Goal: Task Accomplishment & Management: Use online tool/utility

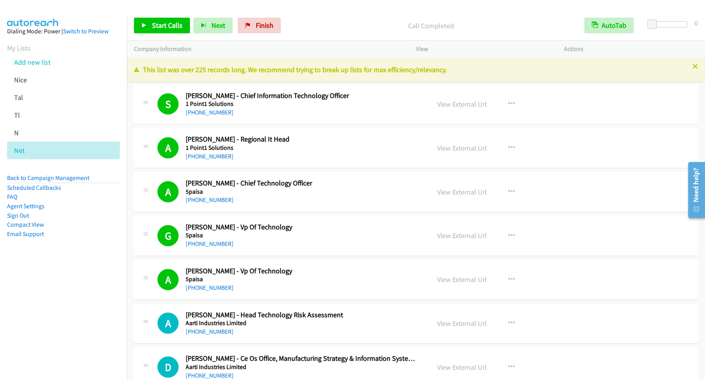
click at [515, 28] on p "Call Completed" at bounding box center [430, 25] width 279 height 11
click at [171, 25] on span "Start Calls" at bounding box center [167, 25] width 31 height 9
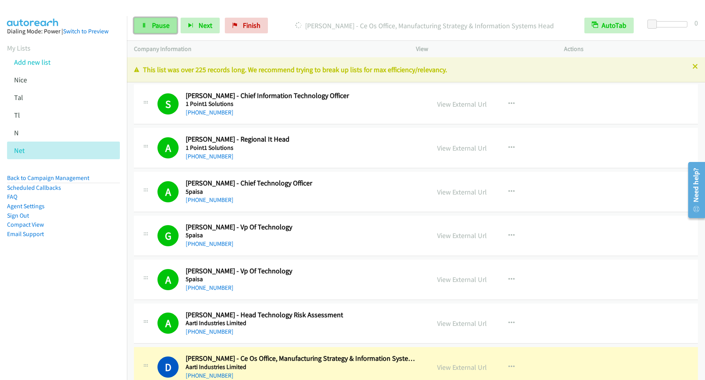
click at [158, 26] on span "Pause" at bounding box center [161, 25] width 18 height 9
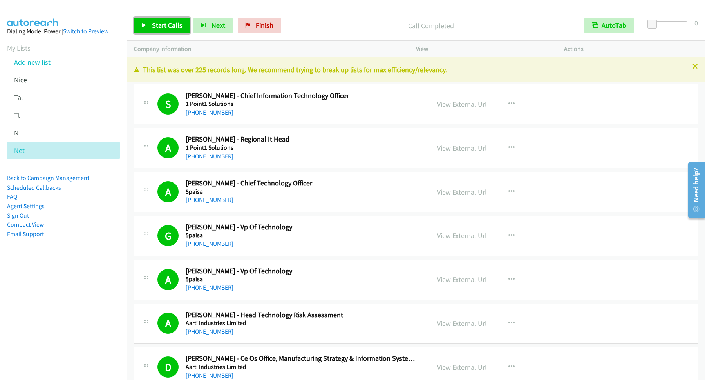
click at [174, 24] on span "Start Calls" at bounding box center [167, 25] width 31 height 9
click at [150, 31] on link "Pause" at bounding box center [155, 26] width 43 height 16
click at [175, 29] on span "Start Calls" at bounding box center [167, 25] width 31 height 9
click at [156, 25] on span "Pause" at bounding box center [161, 25] width 18 height 9
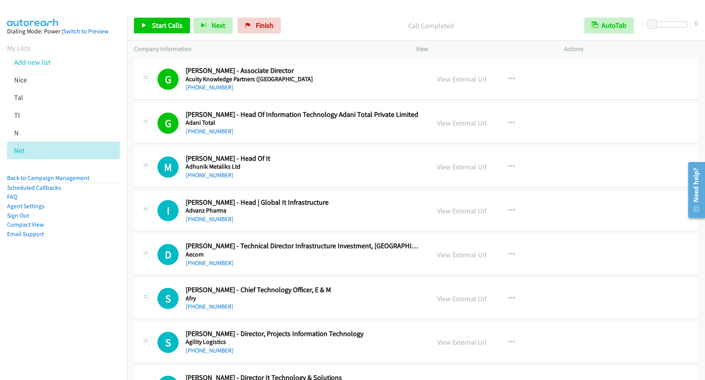
scroll to position [635, 0]
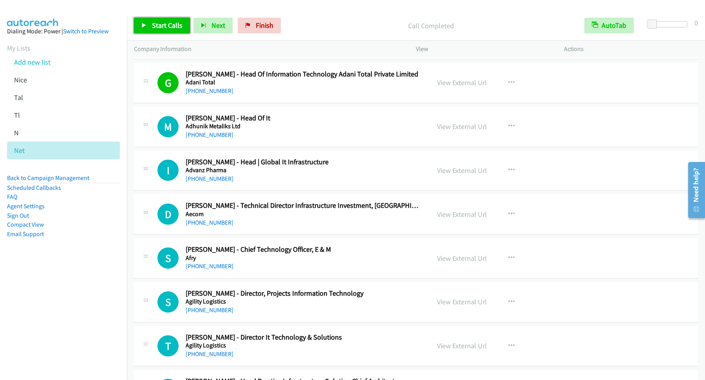
click at [172, 28] on span "Start Calls" at bounding box center [167, 25] width 31 height 9
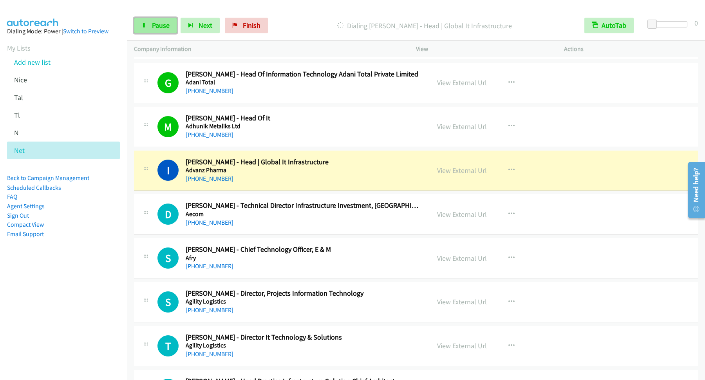
click at [156, 21] on link "Pause" at bounding box center [155, 26] width 43 height 16
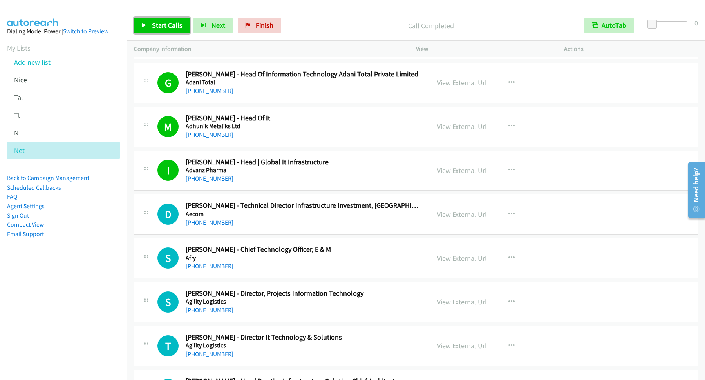
click at [174, 29] on span "Start Calls" at bounding box center [167, 25] width 31 height 9
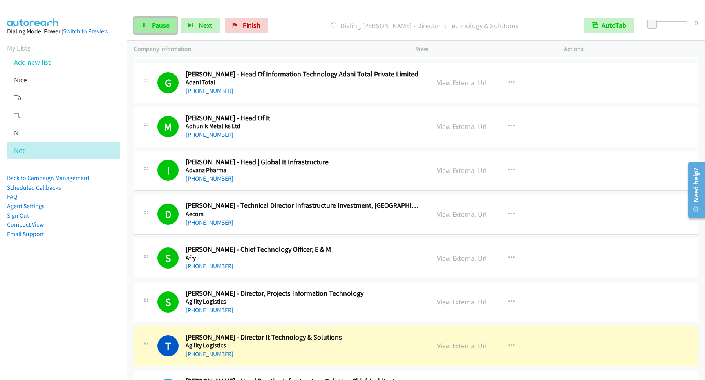
click at [152, 23] on span "Pause" at bounding box center [161, 25] width 18 height 9
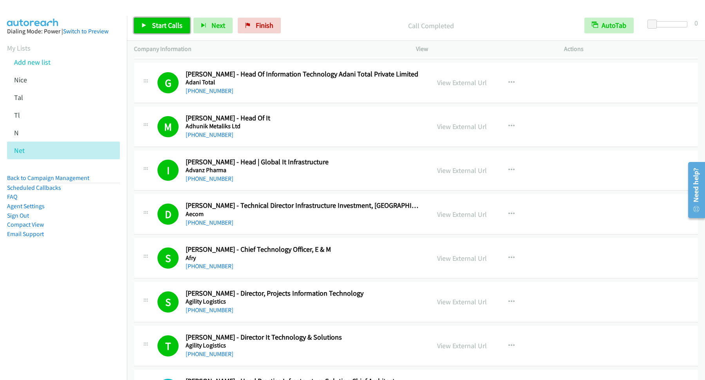
click at [175, 24] on span "Start Calls" at bounding box center [167, 25] width 31 height 9
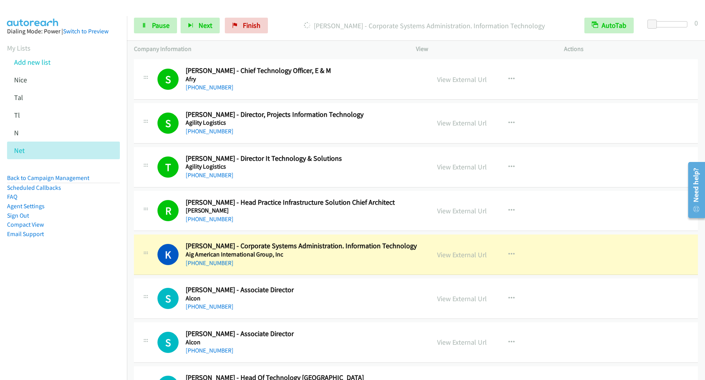
scroll to position [846, 0]
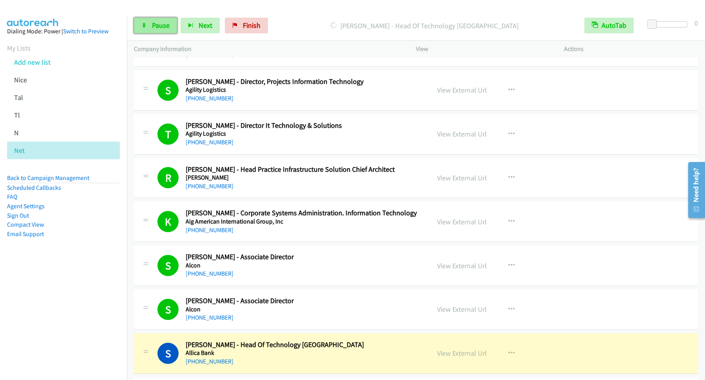
click at [170, 26] on span "Pause" at bounding box center [161, 25] width 18 height 9
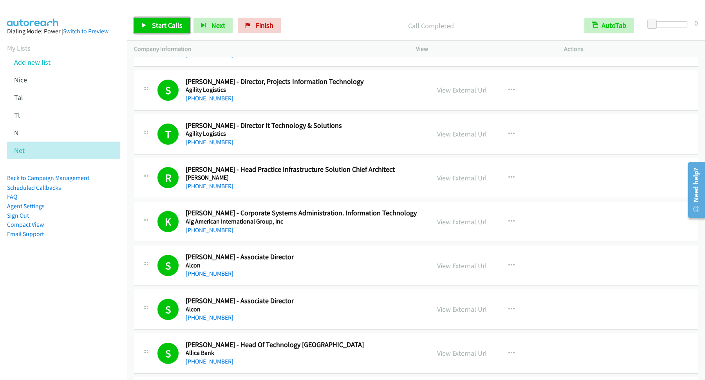
click at [178, 26] on span "Start Calls" at bounding box center [167, 25] width 31 height 9
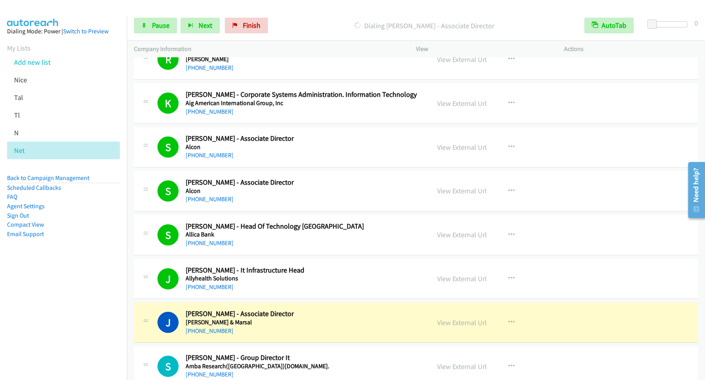
scroll to position [1058, 0]
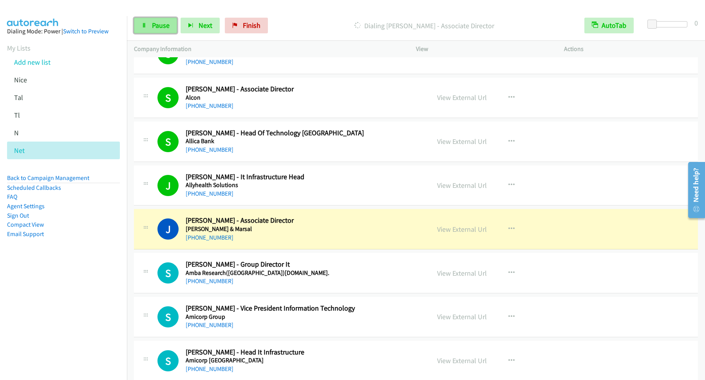
click at [174, 28] on link "Pause" at bounding box center [155, 26] width 43 height 16
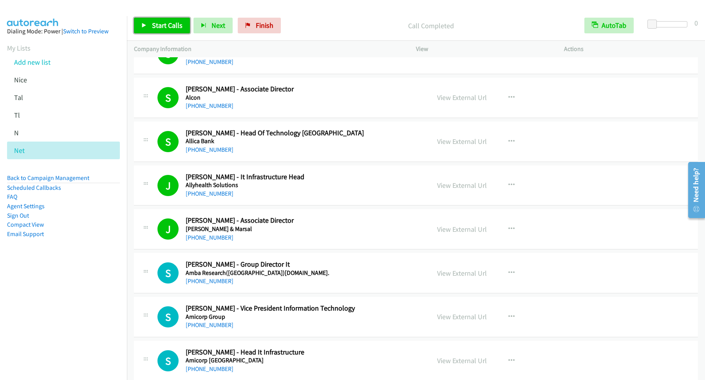
click at [172, 25] on span "Start Calls" at bounding box center [167, 25] width 31 height 9
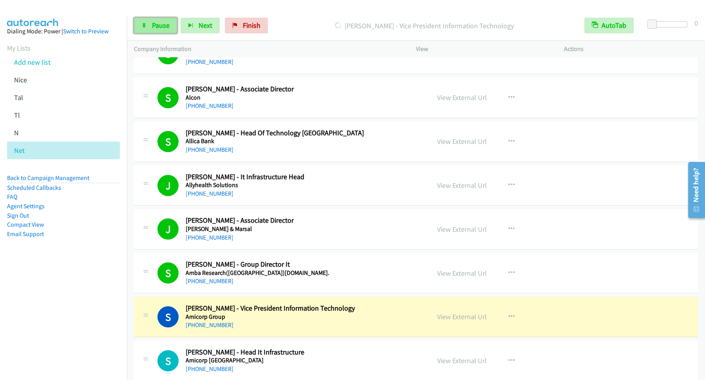
click at [145, 25] on icon at bounding box center [143, 25] width 5 height 5
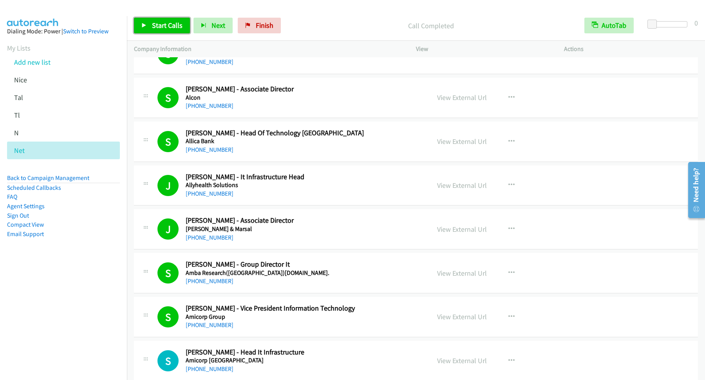
click at [168, 25] on span "Start Calls" at bounding box center [167, 25] width 31 height 9
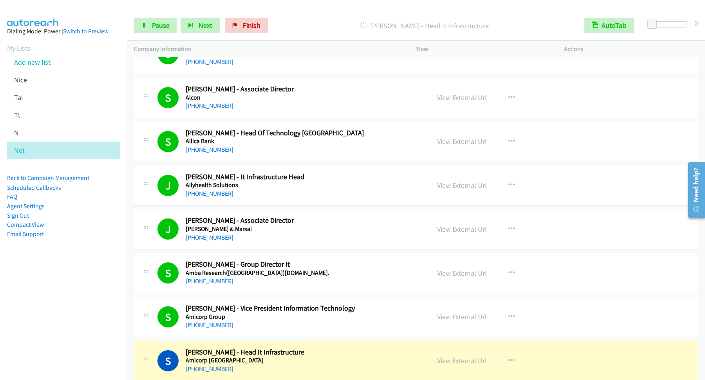
scroll to position [1163, 0]
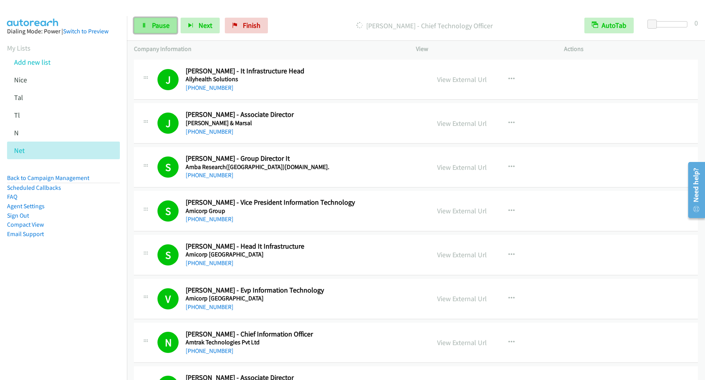
click at [166, 25] on span "Pause" at bounding box center [161, 25] width 18 height 9
click at [172, 27] on span "Start Calls" at bounding box center [167, 25] width 31 height 9
click at [170, 29] on span "Pause" at bounding box center [161, 25] width 18 height 9
click at [177, 28] on span "Start Calls" at bounding box center [167, 25] width 31 height 9
click at [161, 24] on span "Pause" at bounding box center [161, 25] width 18 height 9
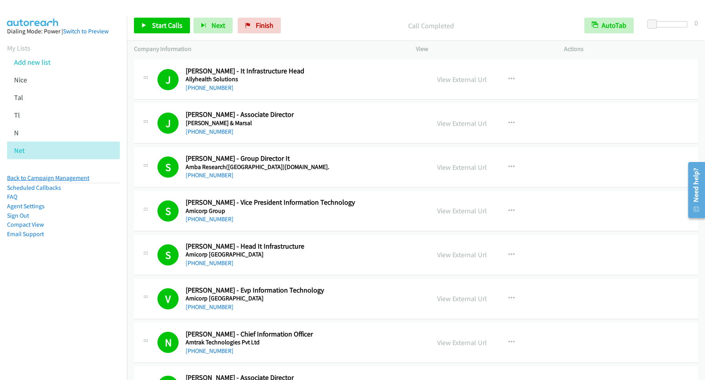
click at [63, 176] on link "Back to Campaign Management" at bounding box center [48, 177] width 82 height 7
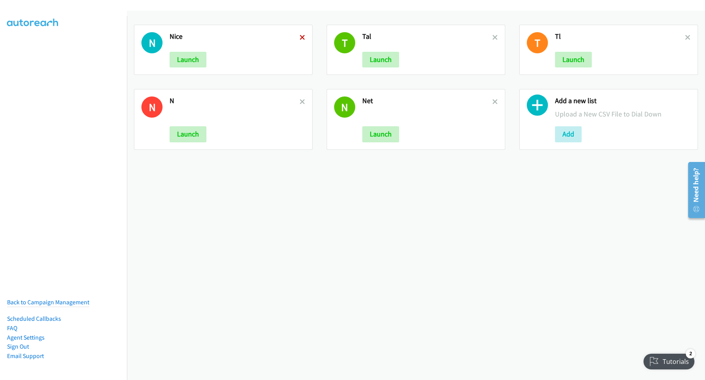
click at [302, 37] on icon at bounding box center [302, 37] width 5 height 5
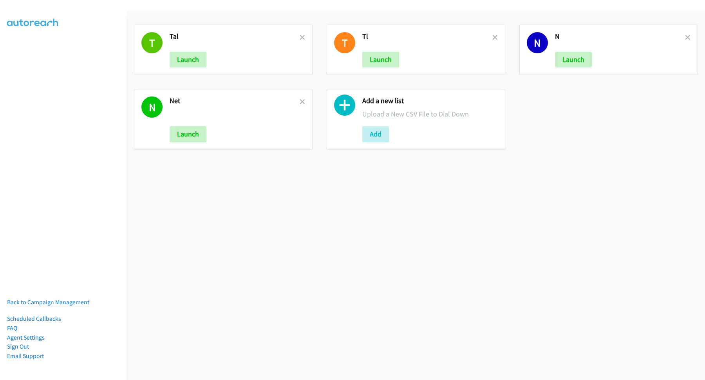
click at [302, 37] on icon at bounding box center [302, 37] width 5 height 5
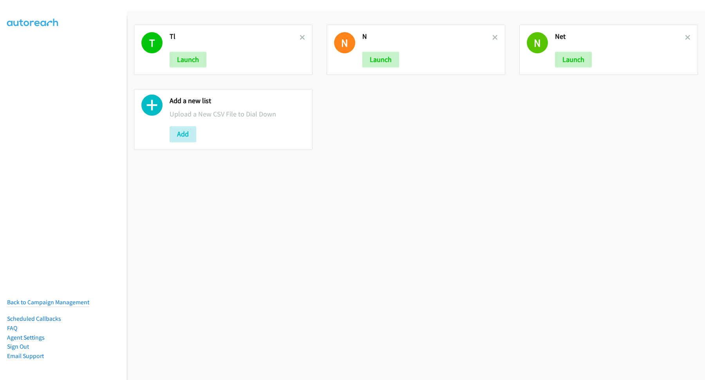
click at [302, 37] on icon at bounding box center [302, 37] width 5 height 5
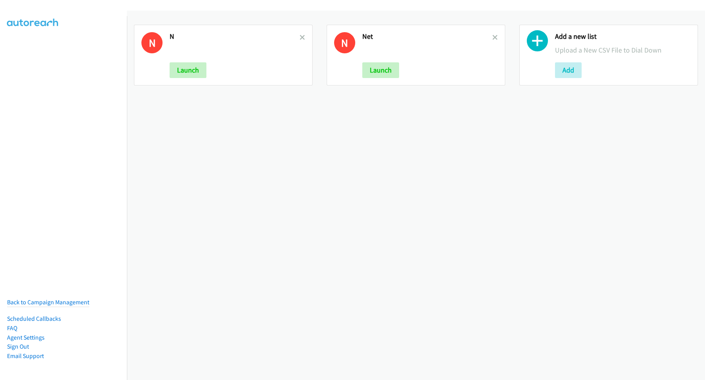
click at [302, 37] on icon at bounding box center [302, 37] width 5 height 5
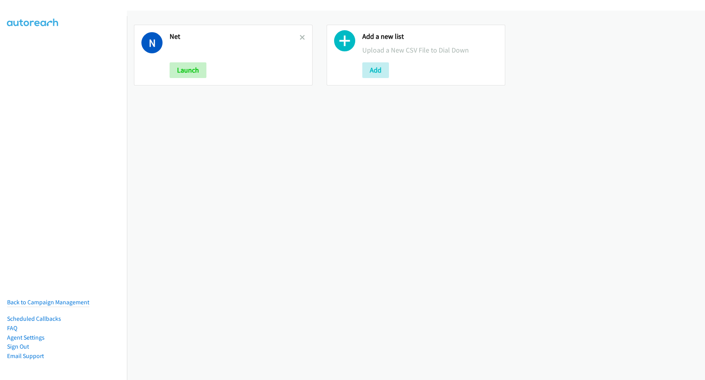
click at [302, 37] on icon at bounding box center [302, 37] width 5 height 5
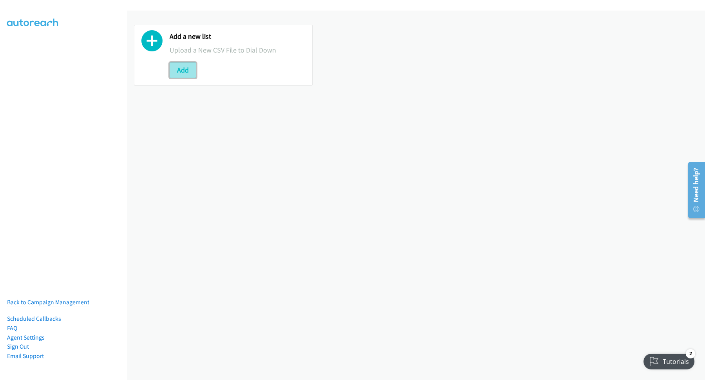
drag, startPoint x: 178, startPoint y: 66, endPoint x: 188, endPoint y: 66, distance: 10.2
click at [180, 66] on button "Add" at bounding box center [183, 70] width 27 height 16
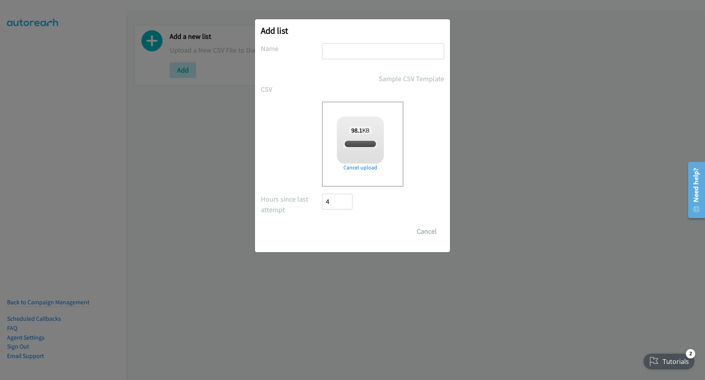
click at [368, 45] on input "text" at bounding box center [383, 51] width 122 height 16
checkbox input "true"
type input "Media"
click at [353, 235] on input "Save List" at bounding box center [342, 231] width 41 height 16
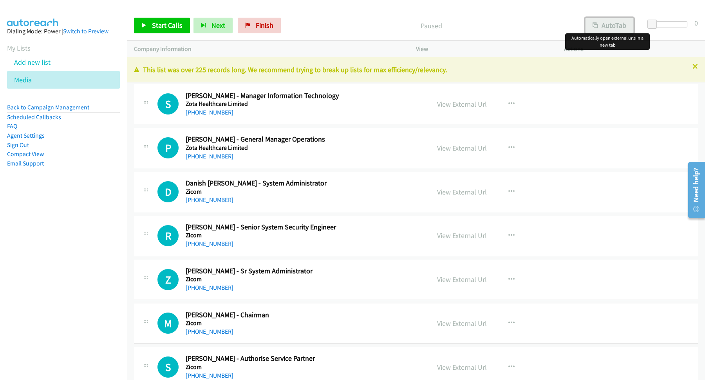
click at [613, 20] on button "AutoTab" at bounding box center [609, 26] width 49 height 16
click at [172, 27] on span "Start Calls" at bounding box center [167, 25] width 31 height 9
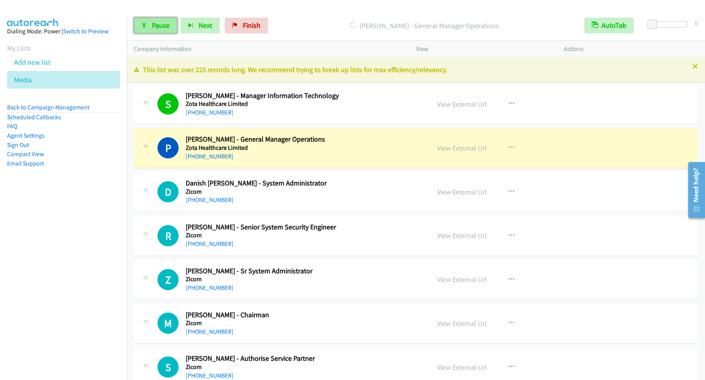
click at [158, 24] on span "Pause" at bounding box center [161, 25] width 18 height 9
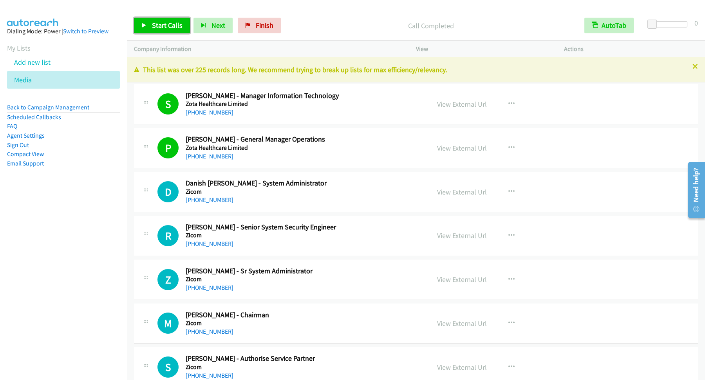
click at [161, 27] on span "Start Calls" at bounding box center [167, 25] width 31 height 9
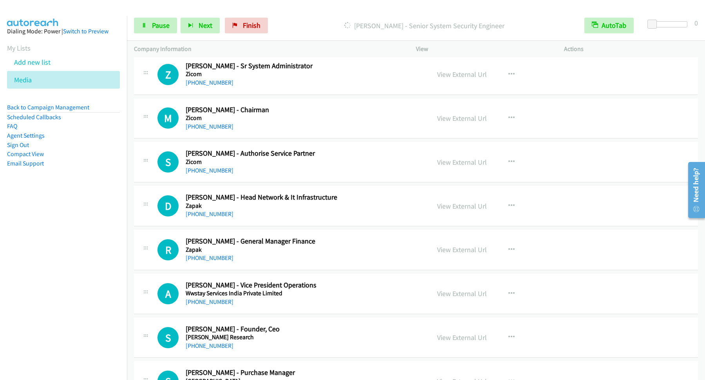
scroll to position [106, 0]
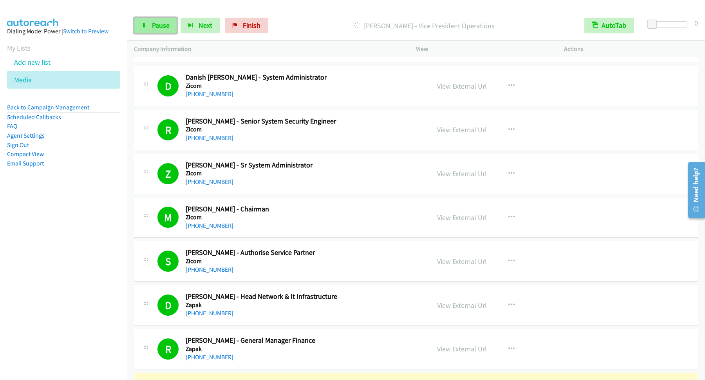
click at [155, 27] on span "Pause" at bounding box center [161, 25] width 18 height 9
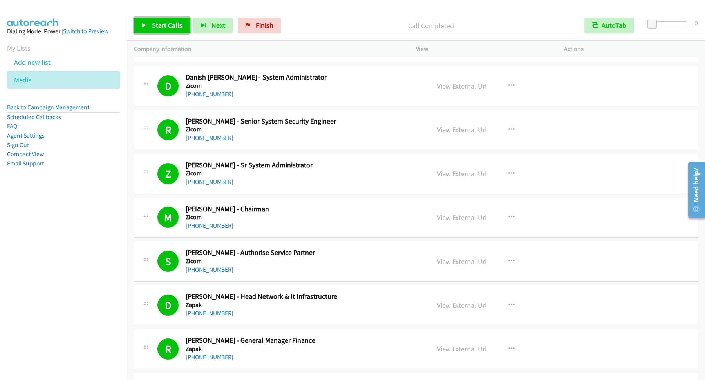
click at [175, 27] on span "Start Calls" at bounding box center [167, 25] width 31 height 9
click at [160, 29] on span "Pause" at bounding box center [161, 25] width 18 height 9
click at [168, 33] on link "Start Calls" at bounding box center [162, 26] width 56 height 16
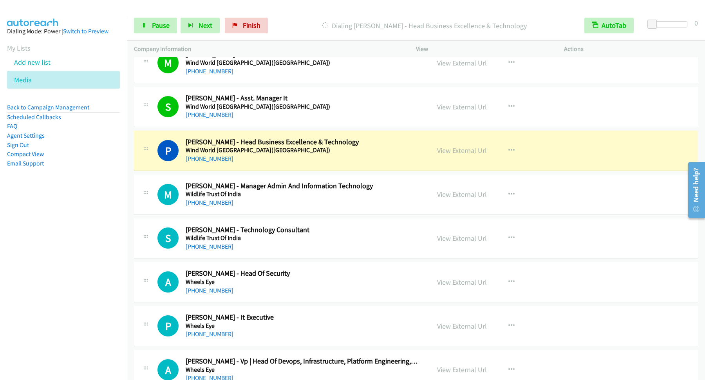
scroll to position [846, 0]
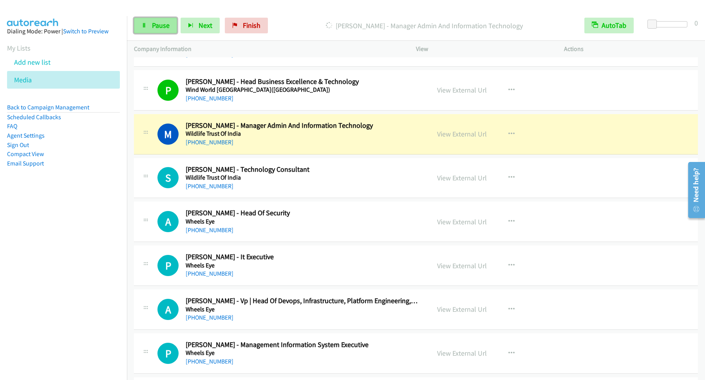
click at [160, 31] on link "Pause" at bounding box center [155, 26] width 43 height 16
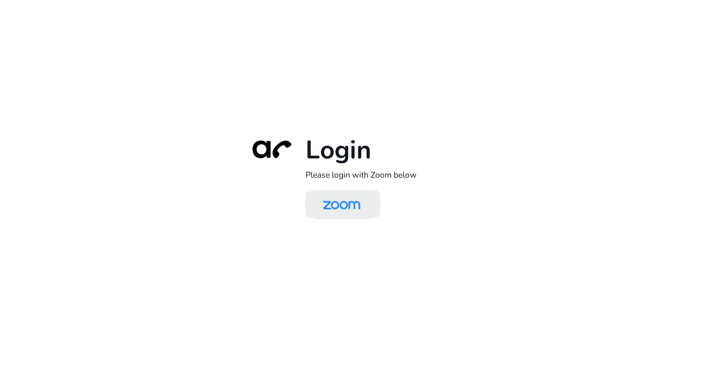
click at [338, 191] on link at bounding box center [343, 203] width 74 height 27
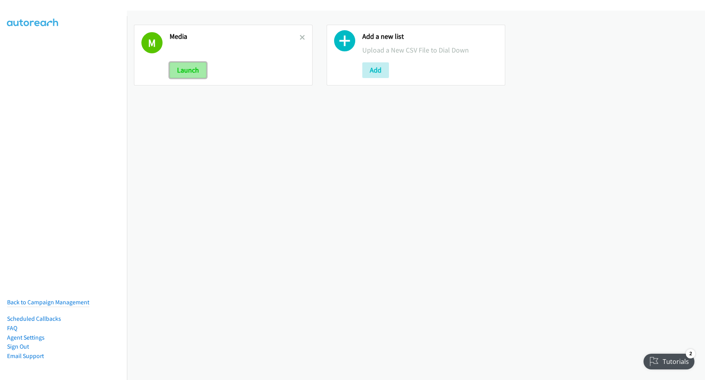
click at [190, 70] on button "Launch" at bounding box center [188, 70] width 37 height 16
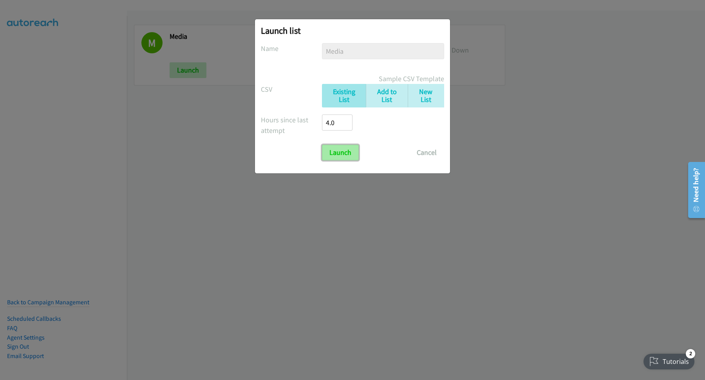
click at [353, 155] on input "Launch" at bounding box center [340, 153] width 37 height 16
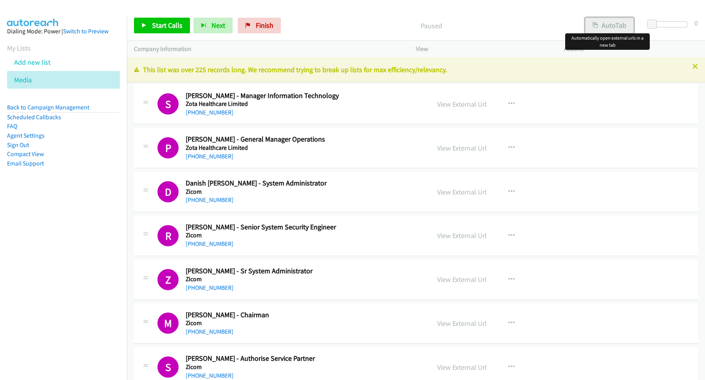
click at [611, 25] on button "AutoTab" at bounding box center [609, 26] width 49 height 16
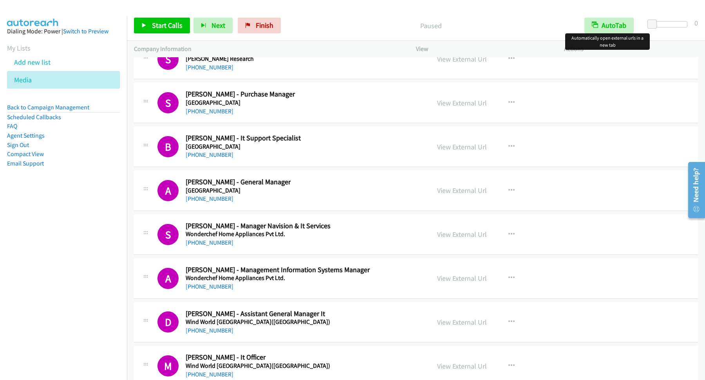
scroll to position [529, 0]
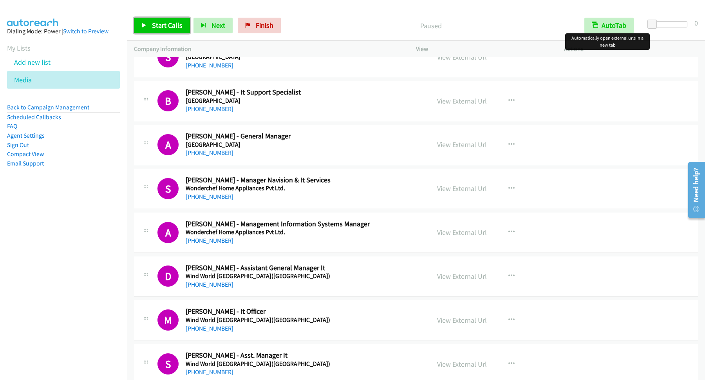
click at [166, 24] on span "Start Calls" at bounding box center [167, 25] width 31 height 9
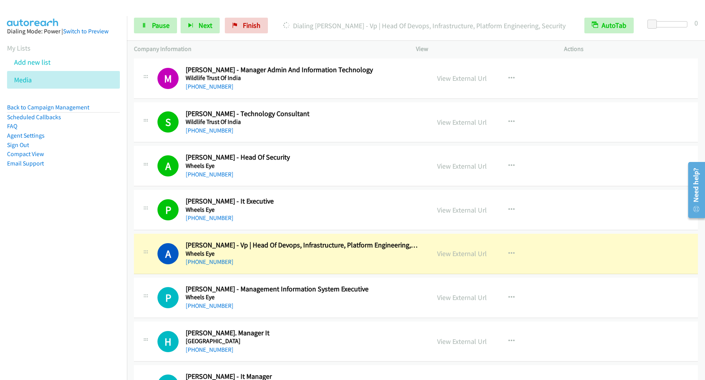
scroll to position [952, 0]
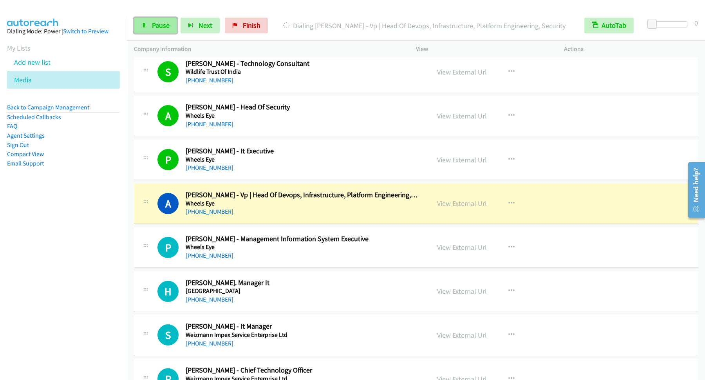
click at [168, 26] on span "Pause" at bounding box center [161, 25] width 18 height 9
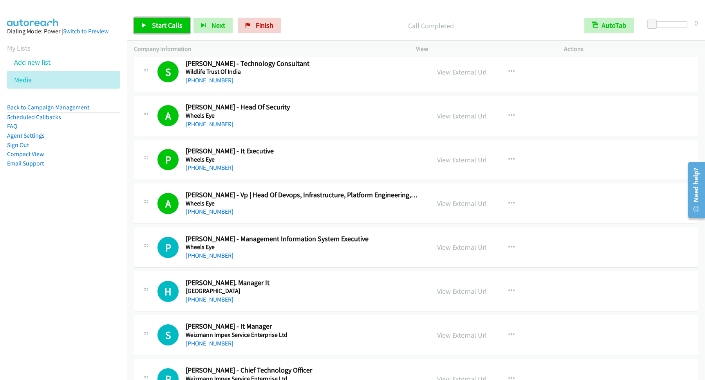
click at [174, 32] on link "Start Calls" at bounding box center [162, 26] width 56 height 16
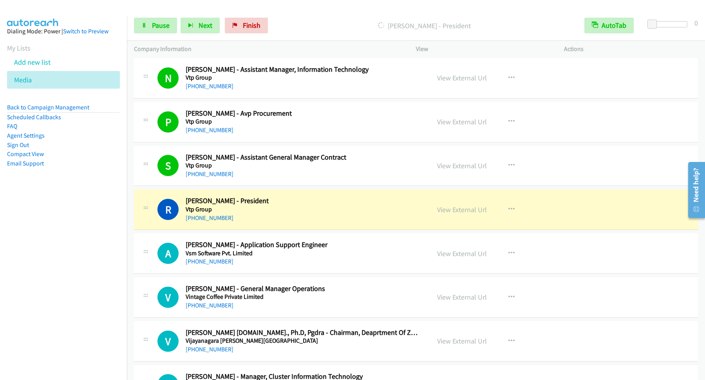
scroll to position [1375, 0]
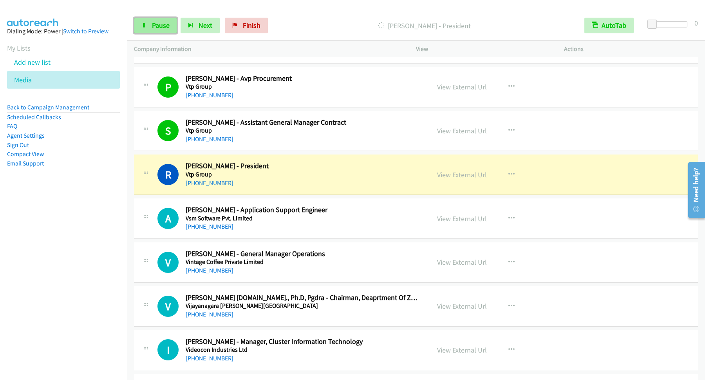
click at [155, 24] on span "Pause" at bounding box center [161, 25] width 18 height 9
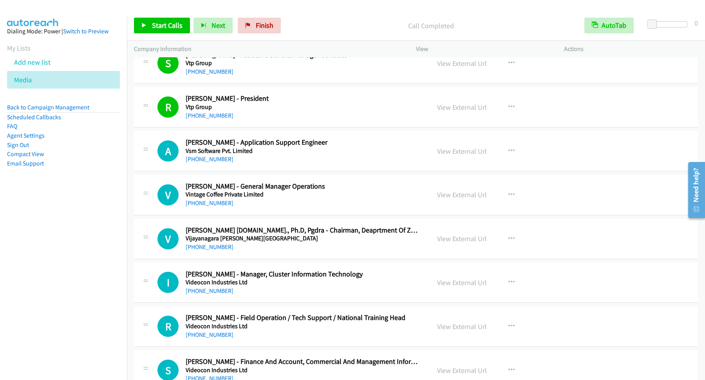
scroll to position [1481, 0]
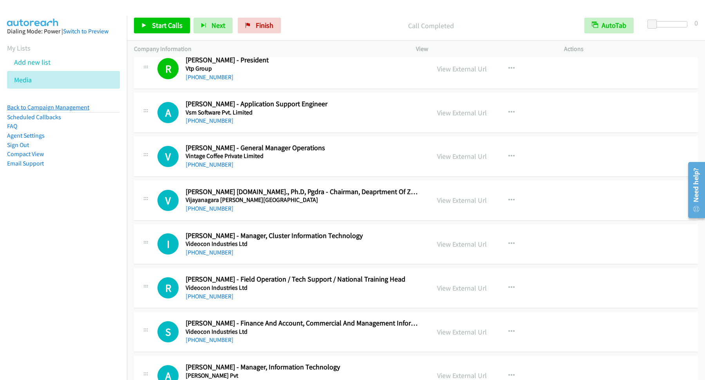
click at [67, 108] on link "Back to Campaign Management" at bounding box center [48, 106] width 82 height 7
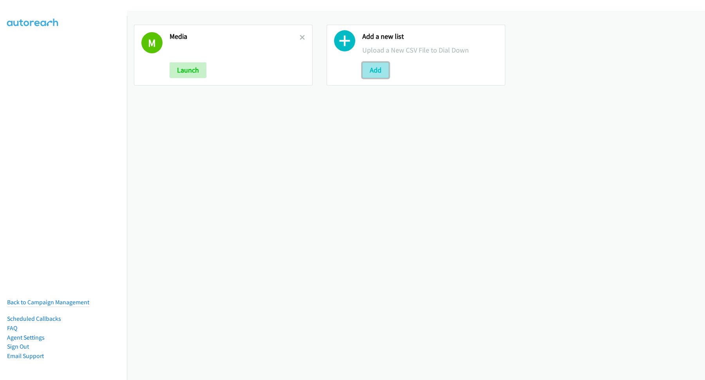
click at [380, 65] on button "Add" at bounding box center [375, 70] width 27 height 16
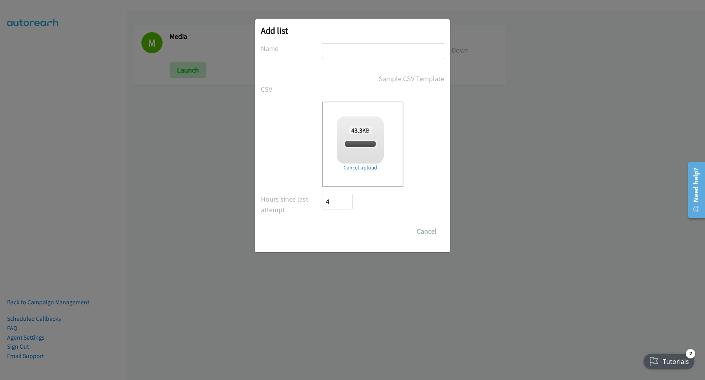
checkbox input "true"
click at [376, 52] on input "text" at bounding box center [383, 51] width 122 height 16
type input "MD"
drag, startPoint x: 351, startPoint y: 233, endPoint x: 342, endPoint y: 231, distance: 8.4
click at [349, 233] on input "Save List" at bounding box center [342, 231] width 41 height 16
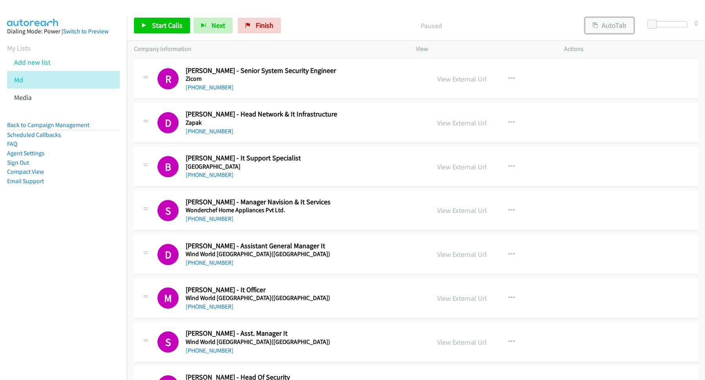
click at [620, 31] on button "AutoTab" at bounding box center [609, 26] width 49 height 16
click at [175, 27] on span "Start Calls" at bounding box center [167, 25] width 31 height 9
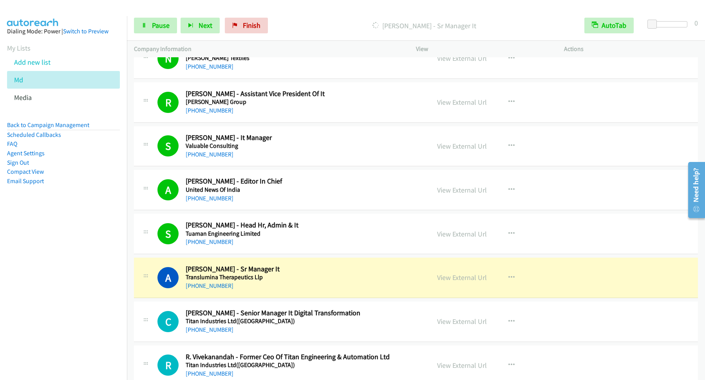
scroll to position [740, 0]
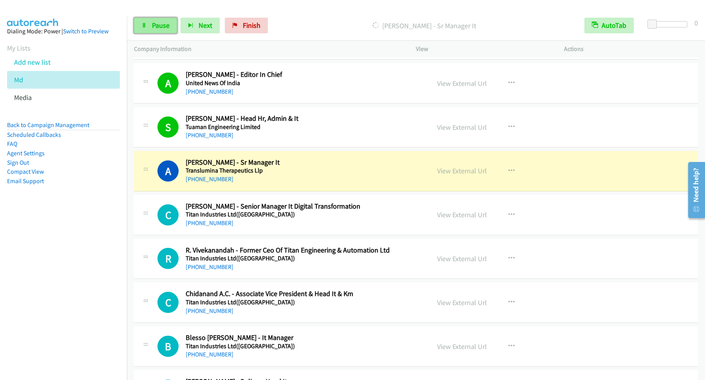
click at [164, 22] on span "Pause" at bounding box center [161, 25] width 18 height 9
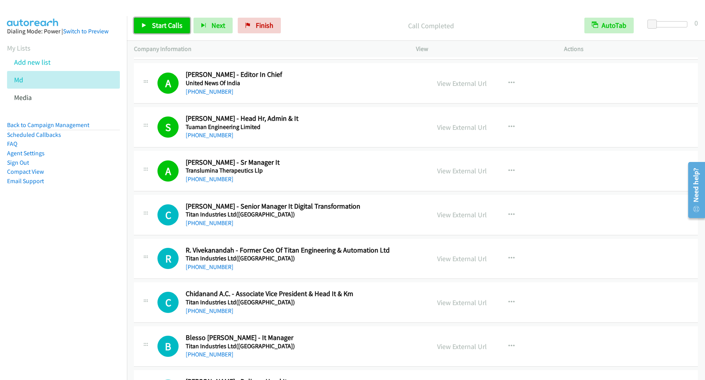
click at [170, 27] on span "Start Calls" at bounding box center [167, 25] width 31 height 9
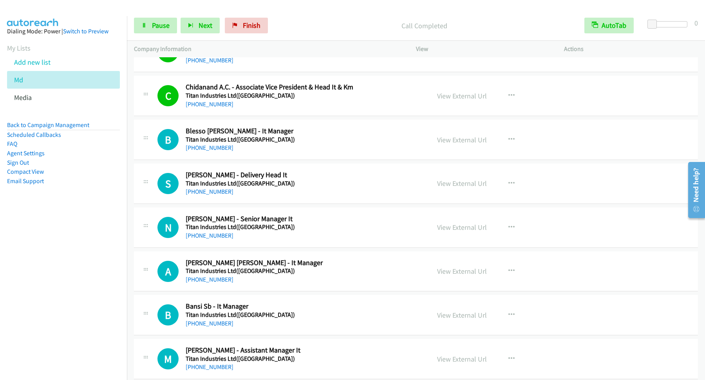
scroll to position [952, 0]
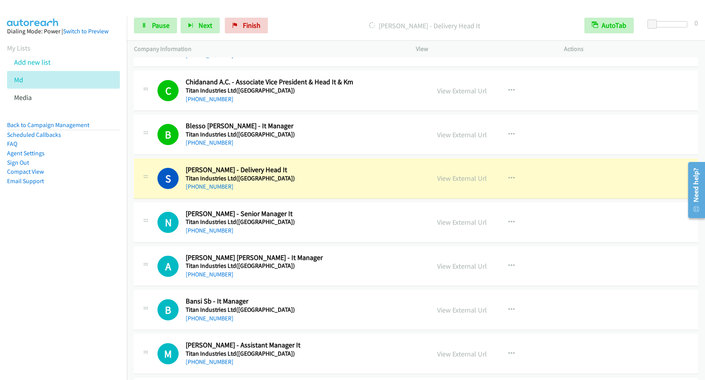
click at [407, 25] on p "[PERSON_NAME] - Delivery Head It" at bounding box center [424, 25] width 292 height 11
copy p "[PERSON_NAME]"
click at [432, 25] on p "[PERSON_NAME] - Delivery Head It" at bounding box center [424, 25] width 292 height 11
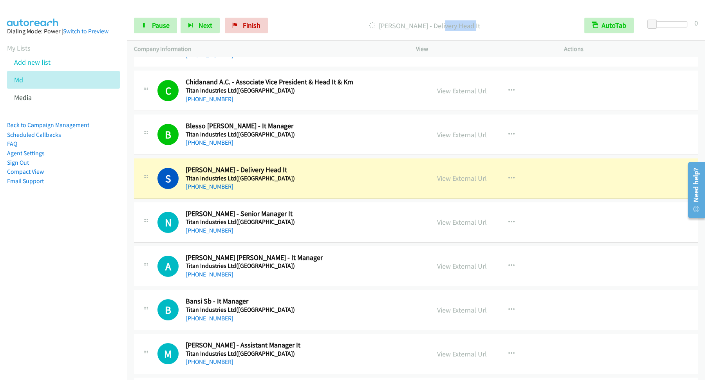
copy p "[PERSON_NAME]"
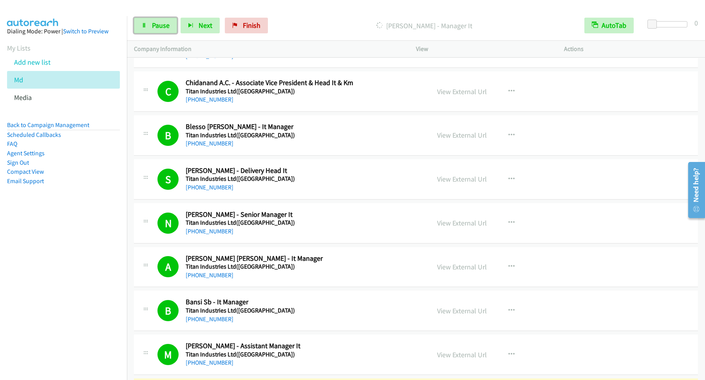
drag, startPoint x: 159, startPoint y: 22, endPoint x: 286, endPoint y: 68, distance: 134.8
click at [160, 22] on span "Pause" at bounding box center [161, 25] width 18 height 9
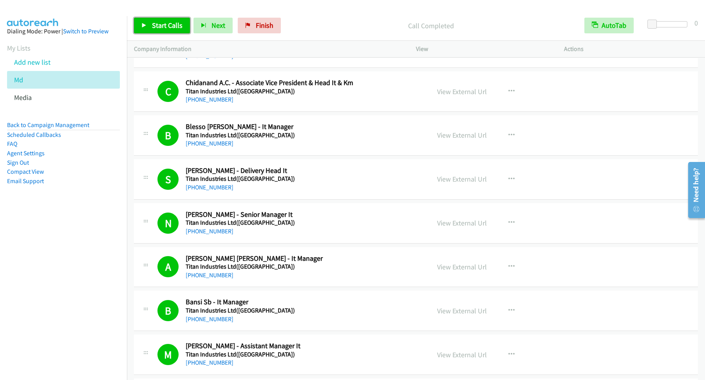
click at [174, 24] on span "Start Calls" at bounding box center [167, 25] width 31 height 9
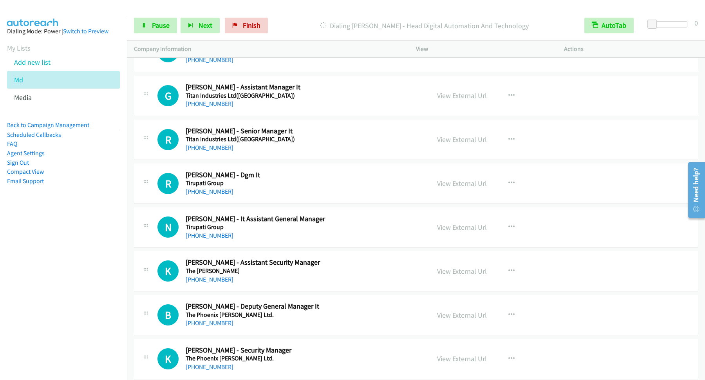
scroll to position [1375, 0]
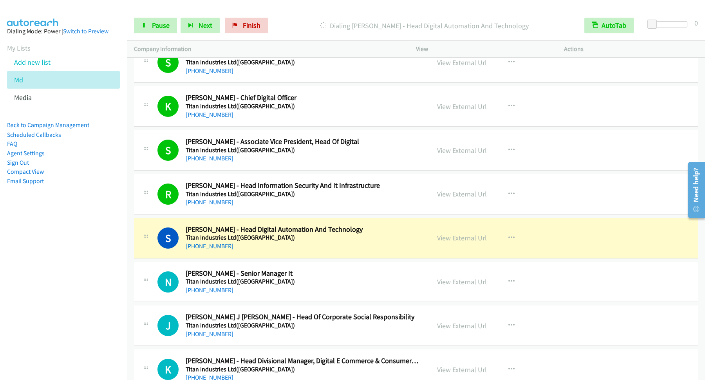
click at [158, 16] on div "Start Calls Pause Next Finish Dialing Sameer Gaikwad - Head Digital Automation …" at bounding box center [416, 26] width 578 height 30
click at [179, 33] on div "Start Calls Pause Next Finish" at bounding box center [202, 26] width 137 height 16
click at [161, 20] on link "Pause" at bounding box center [155, 26] width 43 height 16
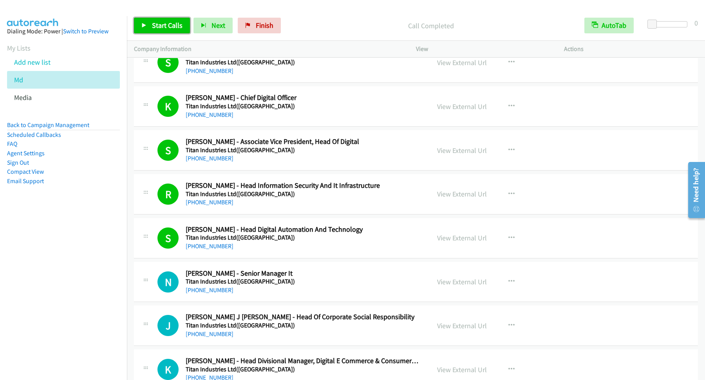
click at [176, 18] on link "Start Calls" at bounding box center [162, 26] width 56 height 16
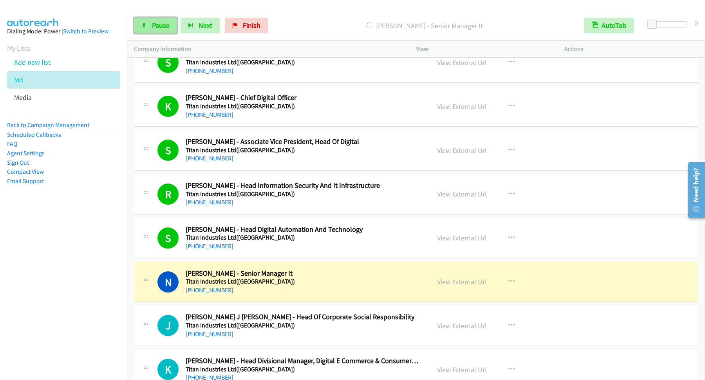
click at [157, 25] on span "Pause" at bounding box center [161, 25] width 18 height 9
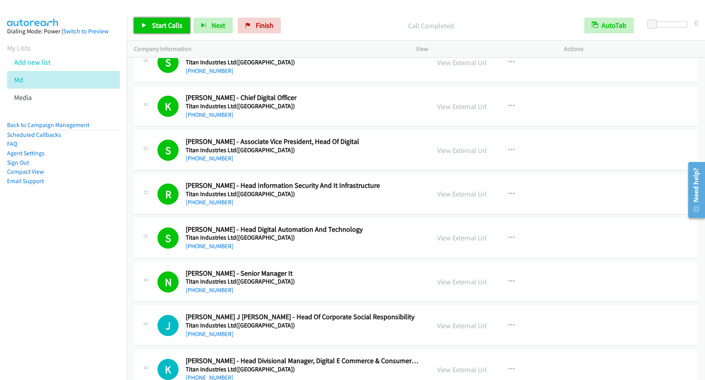
click at [179, 18] on link "Start Calls" at bounding box center [162, 26] width 56 height 16
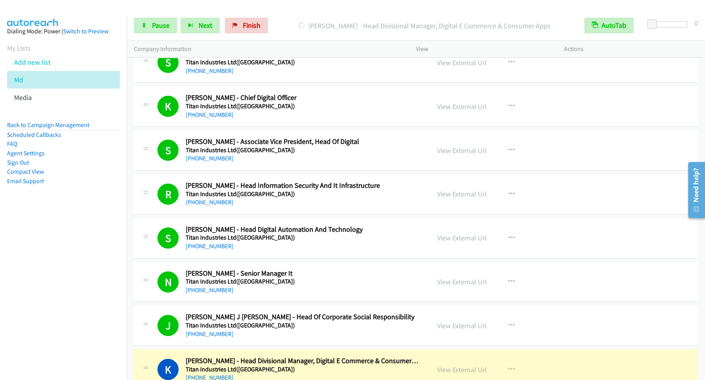
click at [674, 237] on div "S Callback Scheduled Sameer Gaikwad - Head Digital Automation And Technology Ti…" at bounding box center [416, 238] width 564 height 40
click at [333, 26] on p "Dialing Kamalakkannan Perumal - Head Divisional Manager, Digital E Commerce & C…" at bounding box center [424, 25] width 292 height 11
copy p "Kamalakkannan"
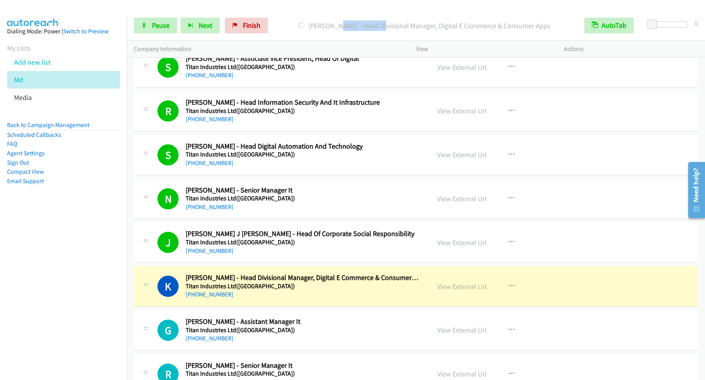
scroll to position [1481, 0]
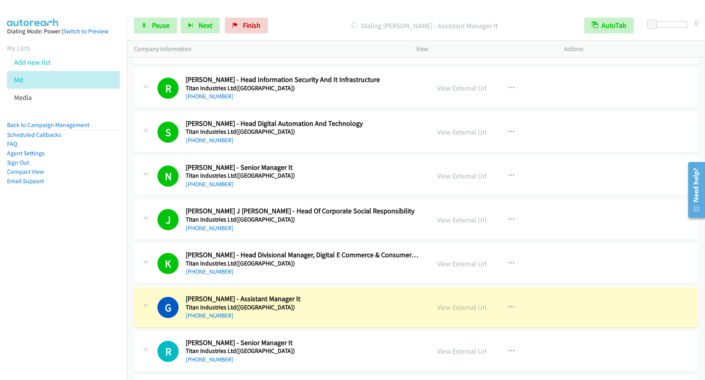
click at [387, 28] on p "Dialing Gururaj Hariyachar - Assistant Manager It" at bounding box center [424, 25] width 292 height 11
copy p "Gururaj"
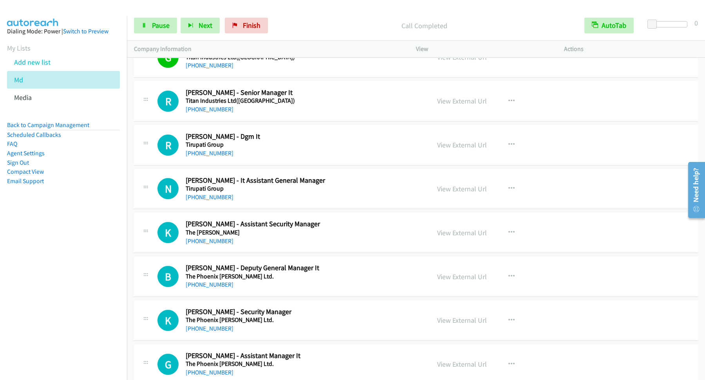
scroll to position [1692, 0]
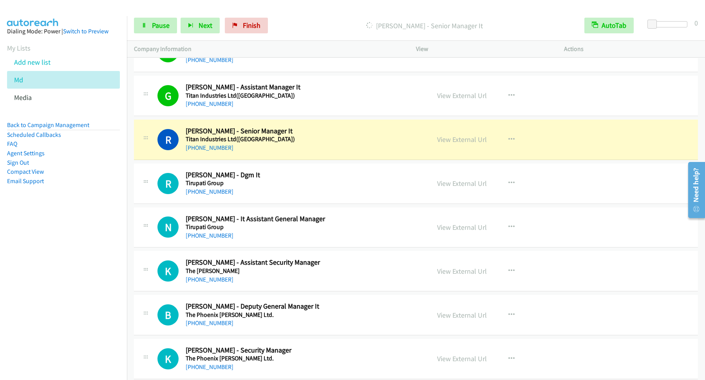
click at [395, 22] on p "Dialing Ramnath Mahadevan - Senior Manager It" at bounding box center [424, 25] width 292 height 11
copy p "Ramnath"
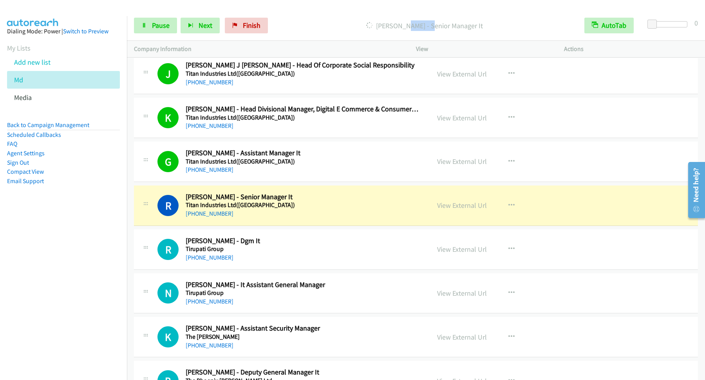
scroll to position [1586, 0]
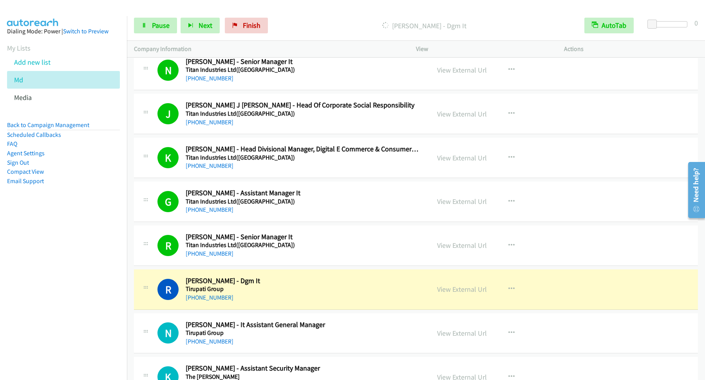
click at [416, 24] on p "Dialing Ranjit Kumar - Dgm It" at bounding box center [424, 25] width 292 height 11
copy p "Ranjit"
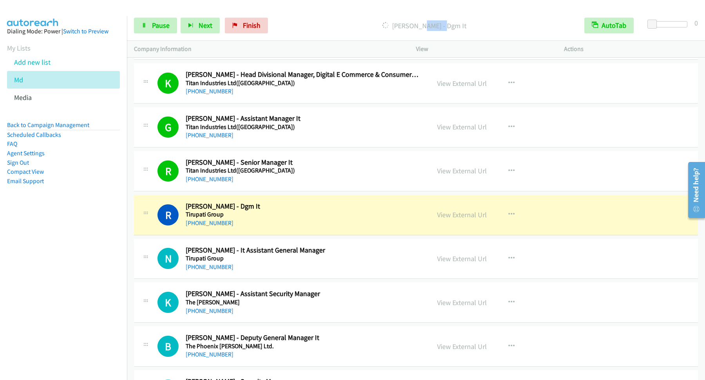
scroll to position [1692, 0]
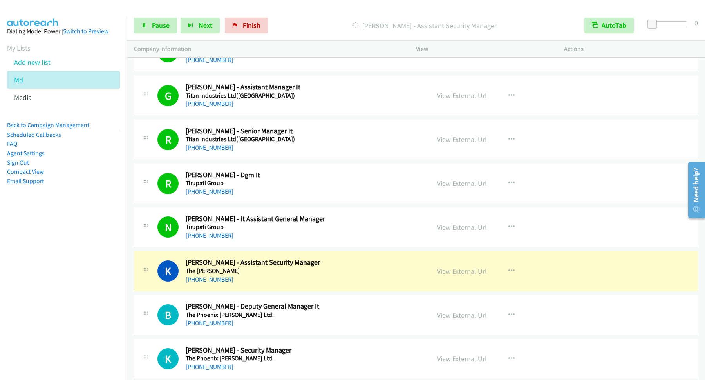
click at [387, 27] on p "Dialing Krishna Prasad - Assistant Security Manager" at bounding box center [424, 25] width 292 height 11
copy p "Krishna"
click at [156, 25] on span "Pause" at bounding box center [161, 25] width 18 height 9
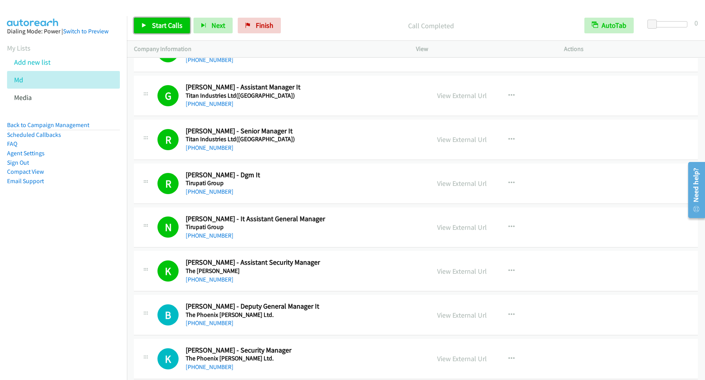
click at [167, 25] on span "Start Calls" at bounding box center [167, 25] width 31 height 9
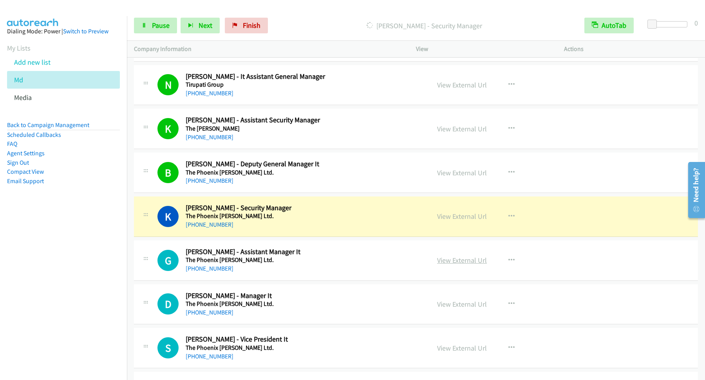
scroll to position [1904, 0]
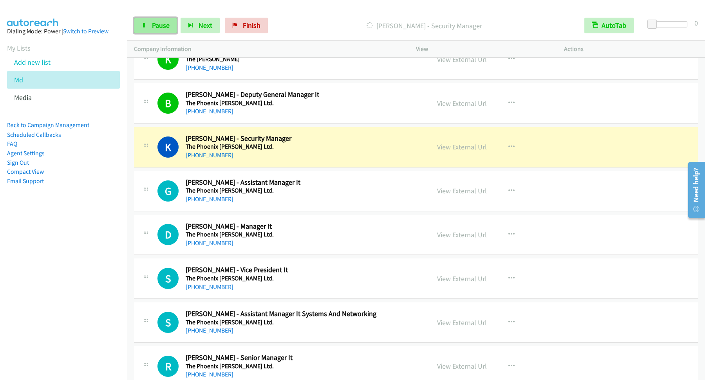
drag, startPoint x: 156, startPoint y: 23, endPoint x: 182, endPoint y: 34, distance: 27.9
click at [157, 23] on span "Pause" at bounding box center [161, 25] width 18 height 9
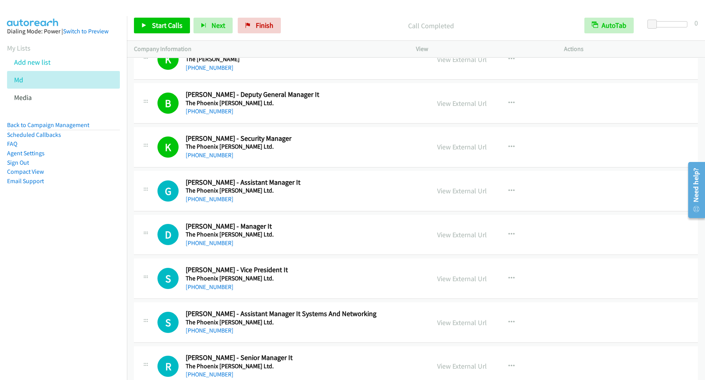
drag, startPoint x: 293, startPoint y: 195, endPoint x: 243, endPoint y: 184, distance: 51.2
click at [292, 194] on h5 "The Phoenix [PERSON_NAME] Ltd." at bounding box center [302, 190] width 233 height 8
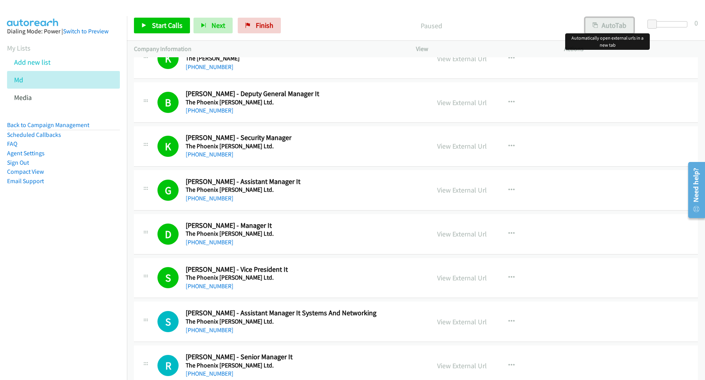
click at [615, 24] on button "AutoTab" at bounding box center [609, 26] width 49 height 16
click at [165, 25] on span "Start Calls" at bounding box center [167, 25] width 31 height 9
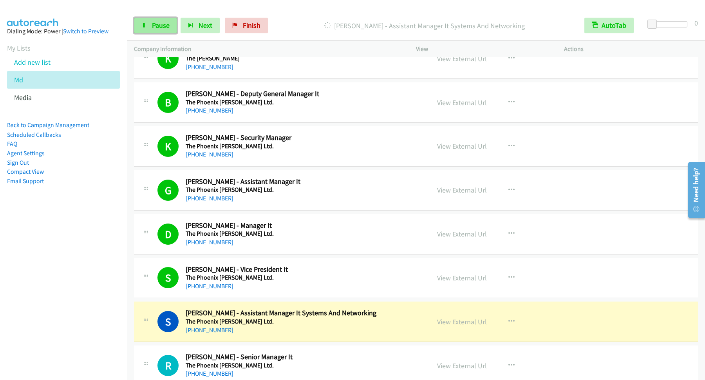
click at [174, 28] on link "Pause" at bounding box center [155, 26] width 43 height 16
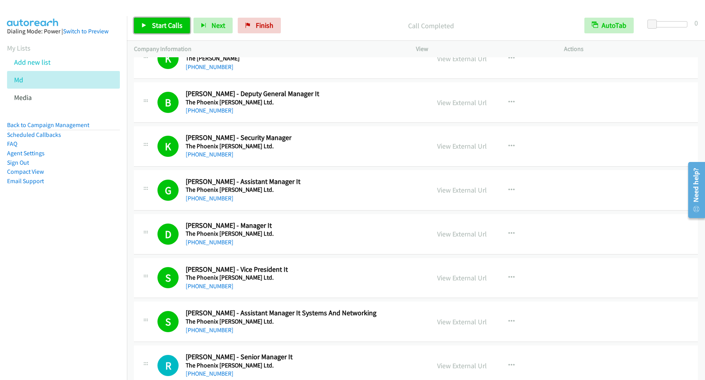
click at [165, 19] on link "Start Calls" at bounding box center [162, 26] width 56 height 16
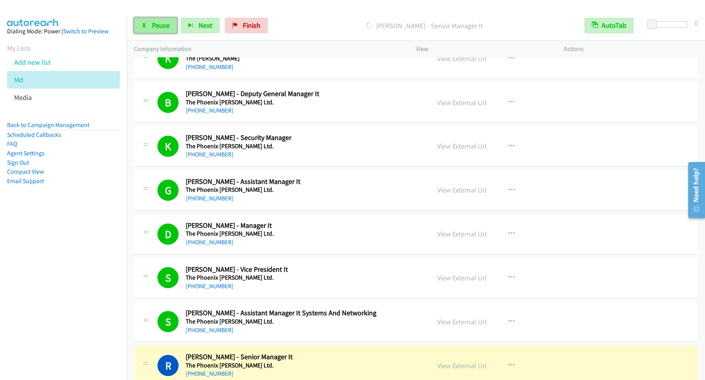
click at [154, 24] on span "Pause" at bounding box center [161, 25] width 18 height 9
